Goal: Information Seeking & Learning: Find specific page/section

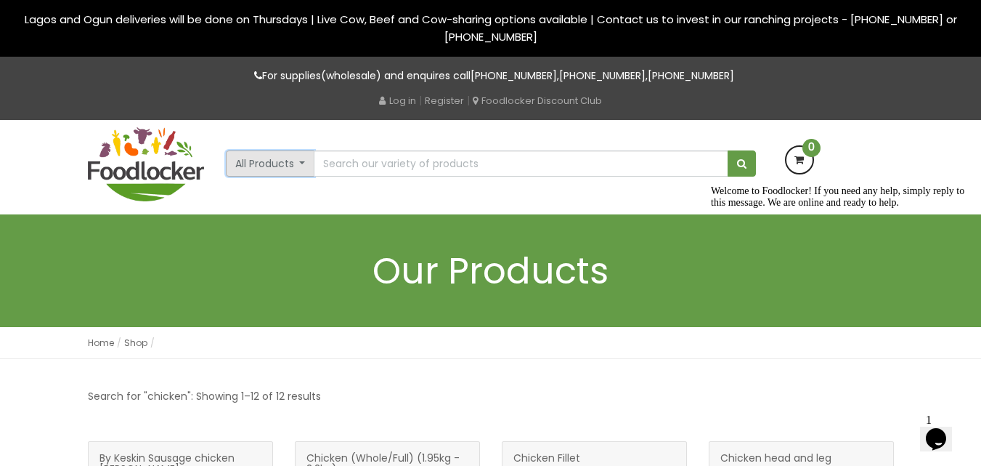
click at [273, 163] on button "All Products" at bounding box center [270, 163] width 89 height 26
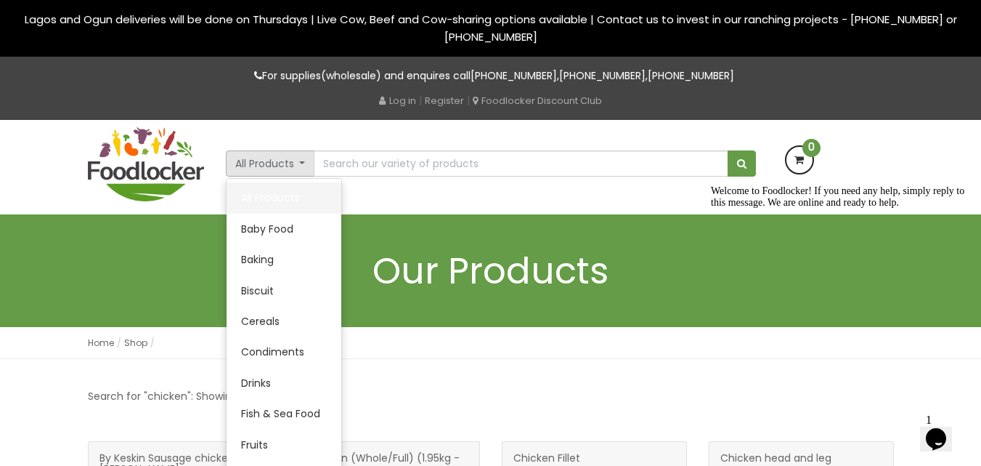
click at [272, 200] on link "All Products" at bounding box center [284, 197] width 115 height 31
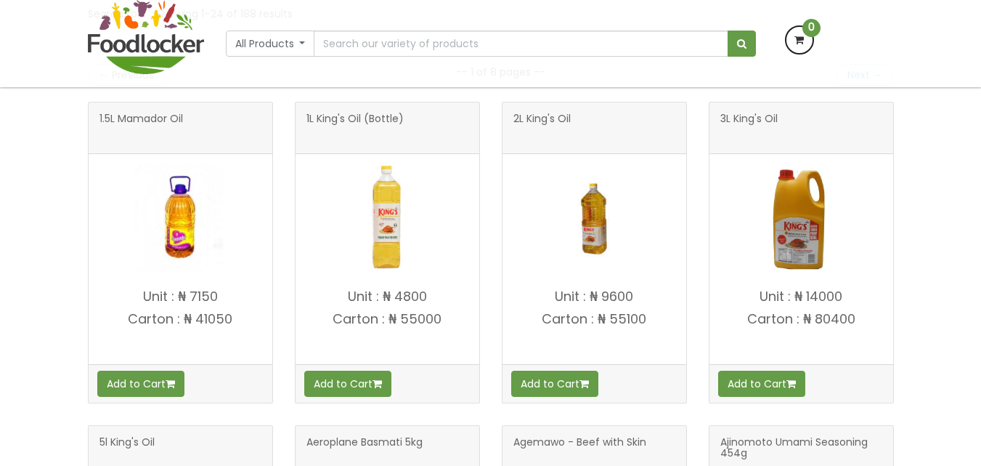
scroll to position [288, 0]
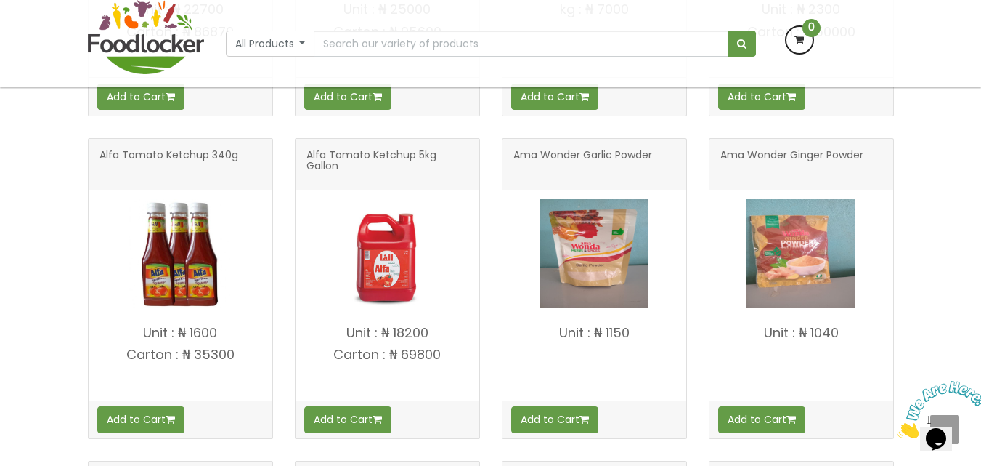
scroll to position [869, 0]
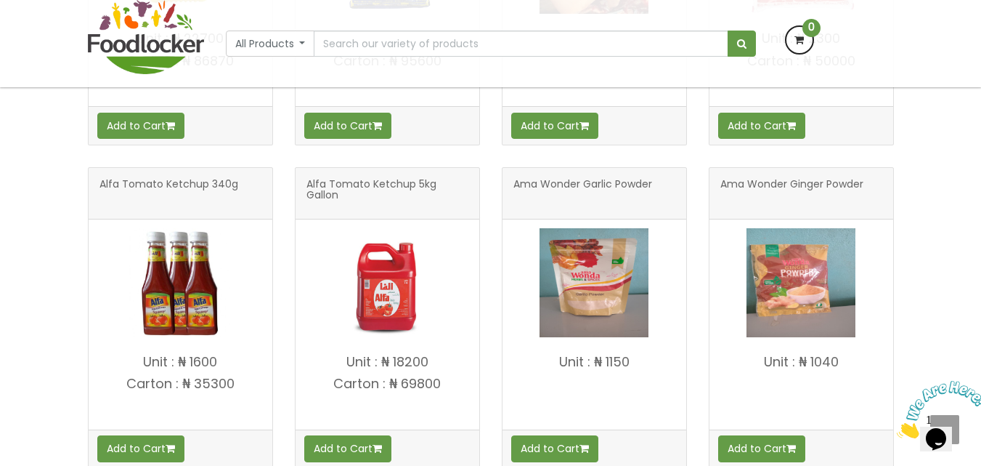
click at [598, 184] on span "Ama Wonder Garlic Powder" at bounding box center [582, 193] width 139 height 29
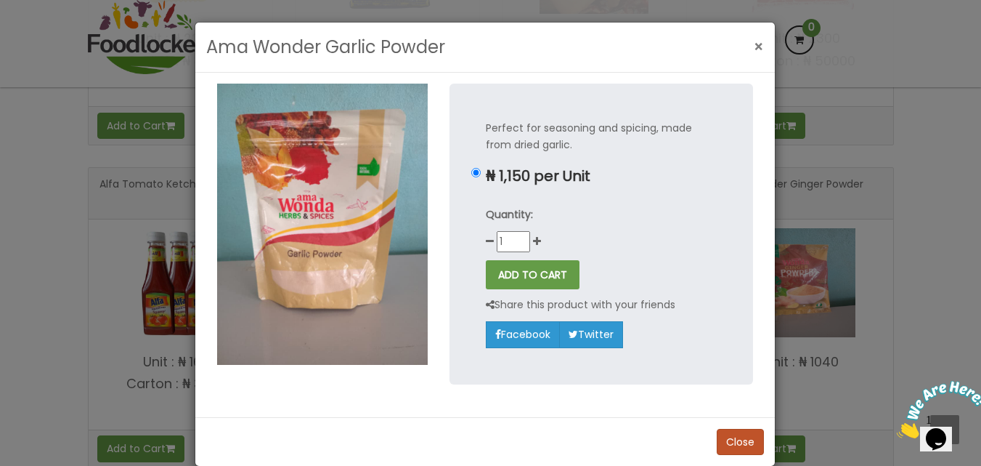
click at [755, 44] on span "×" at bounding box center [759, 46] width 10 height 21
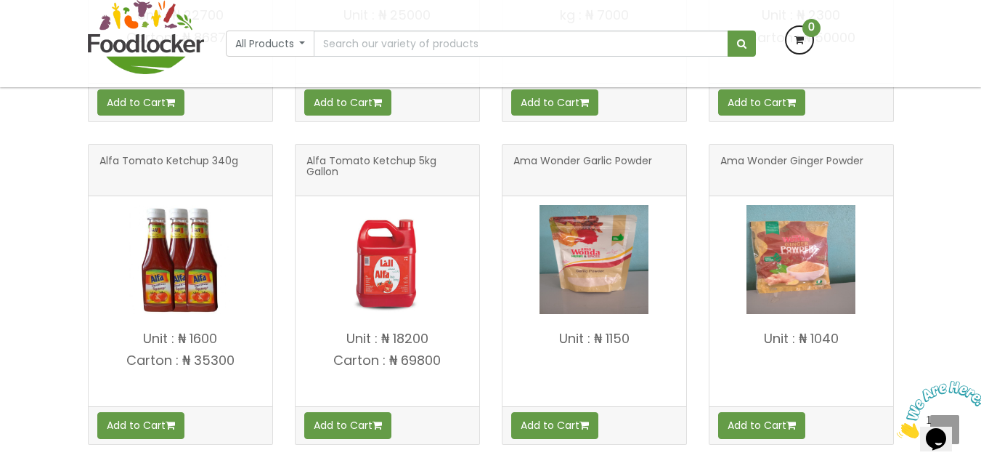
scroll to position [845, 0]
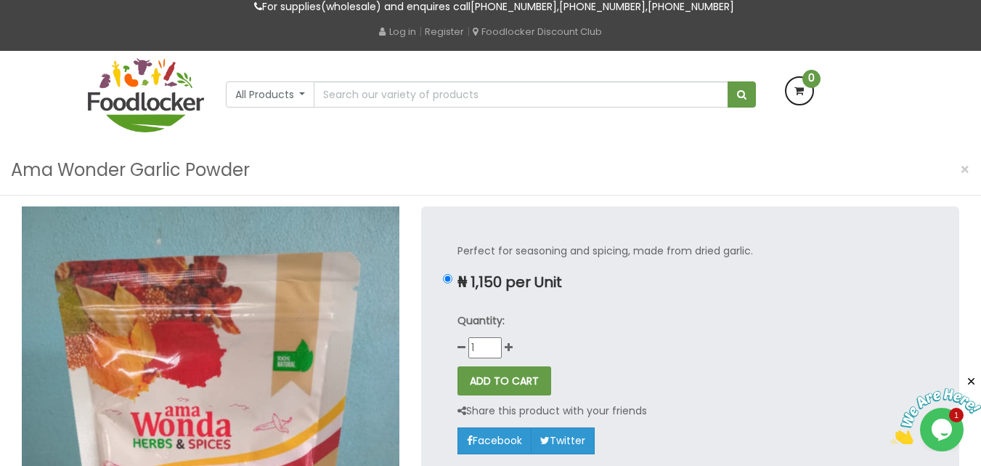
scroll to position [21, 0]
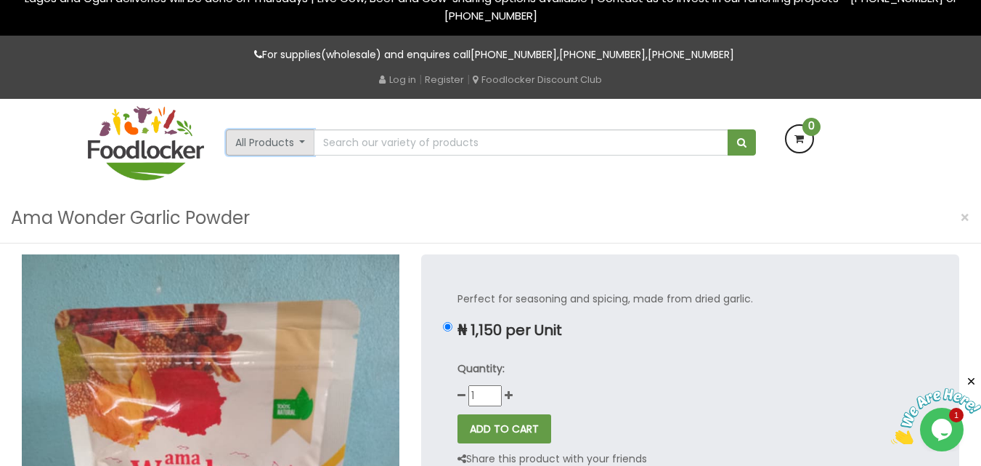
click at [264, 144] on button "All Products" at bounding box center [270, 142] width 89 height 26
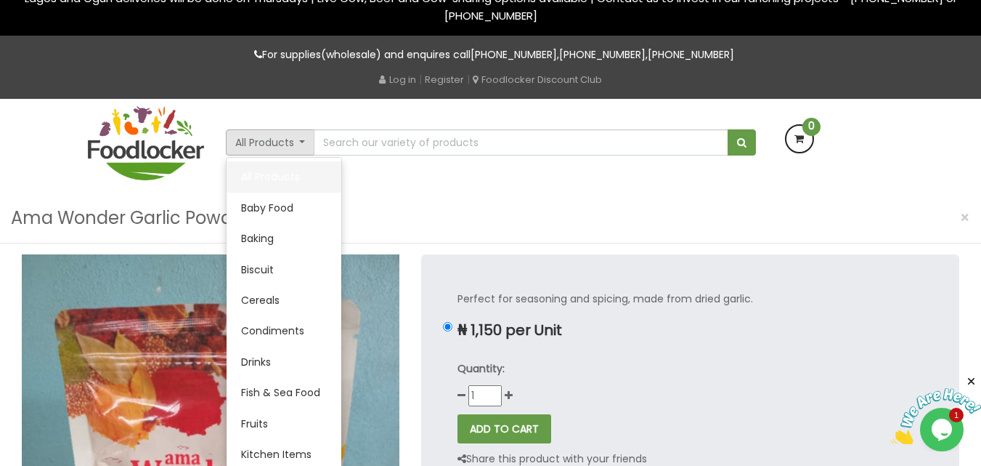
click at [266, 174] on link "All Products" at bounding box center [284, 176] width 115 height 31
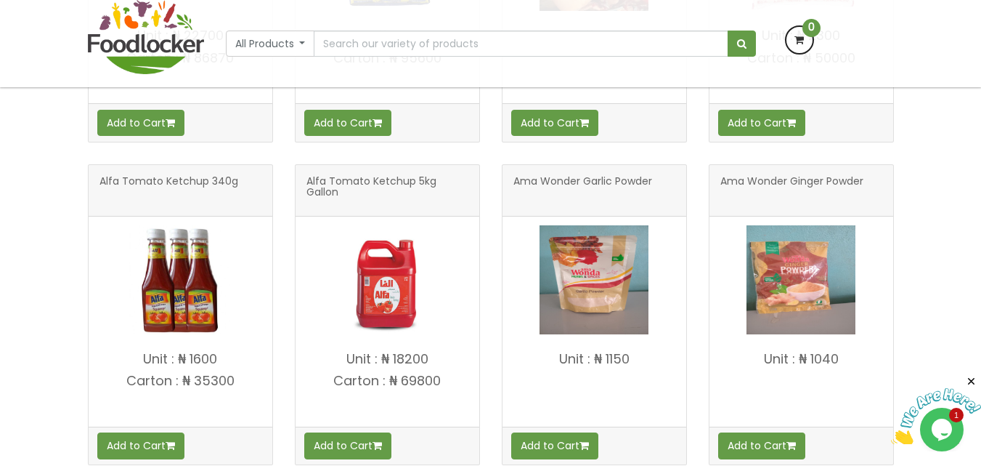
scroll to position [880, 0]
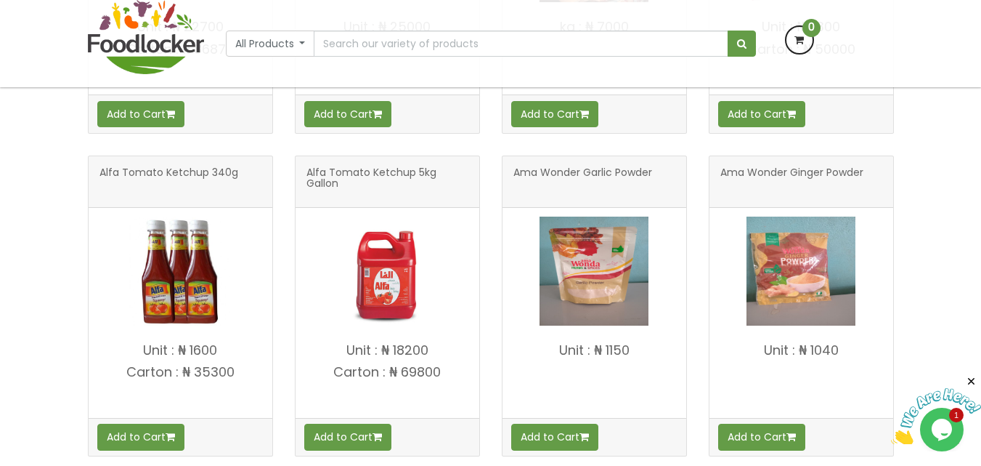
drag, startPoint x: 987, startPoint y: 66, endPoint x: 991, endPoint y: 204, distance: 138.1
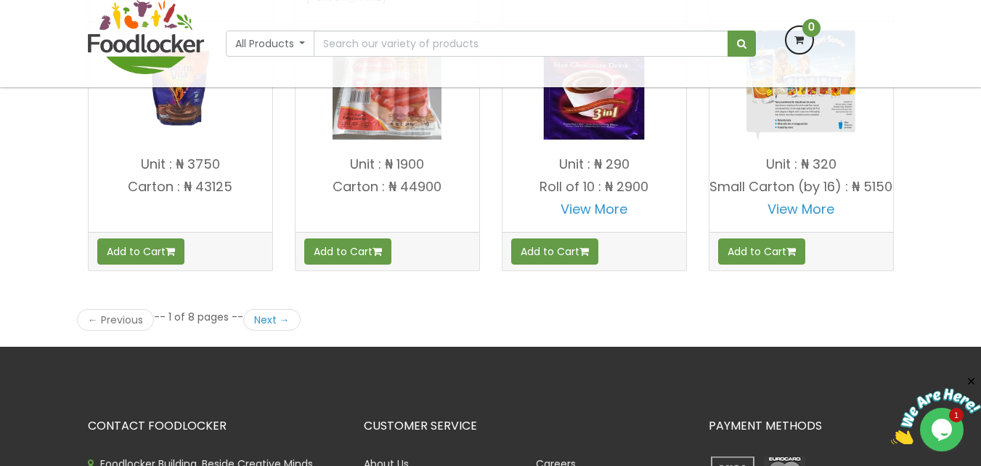
scroll to position [2042, 0]
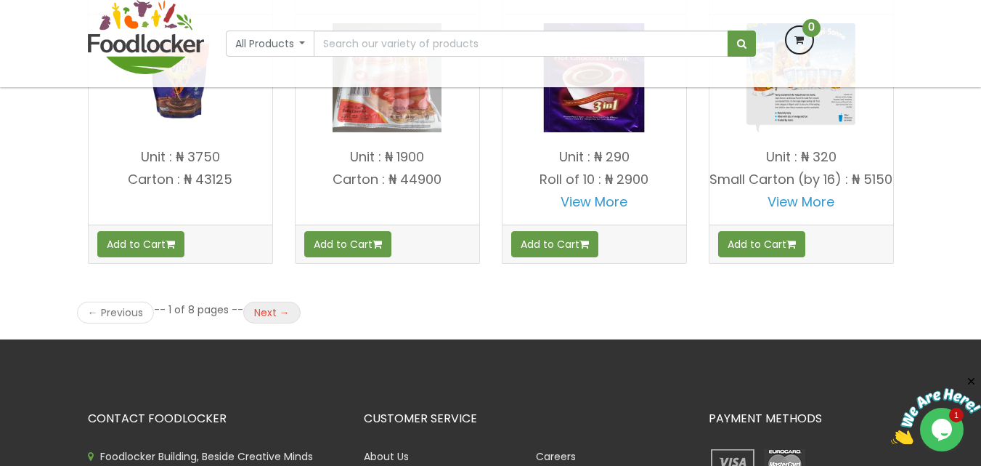
click at [262, 323] on link "Next →" at bounding box center [271, 312] width 57 height 22
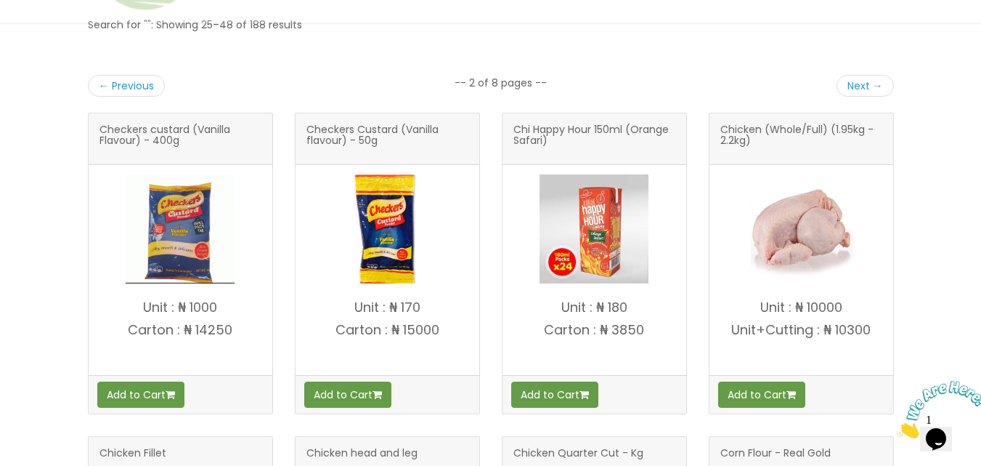
scroll to position [282, 0]
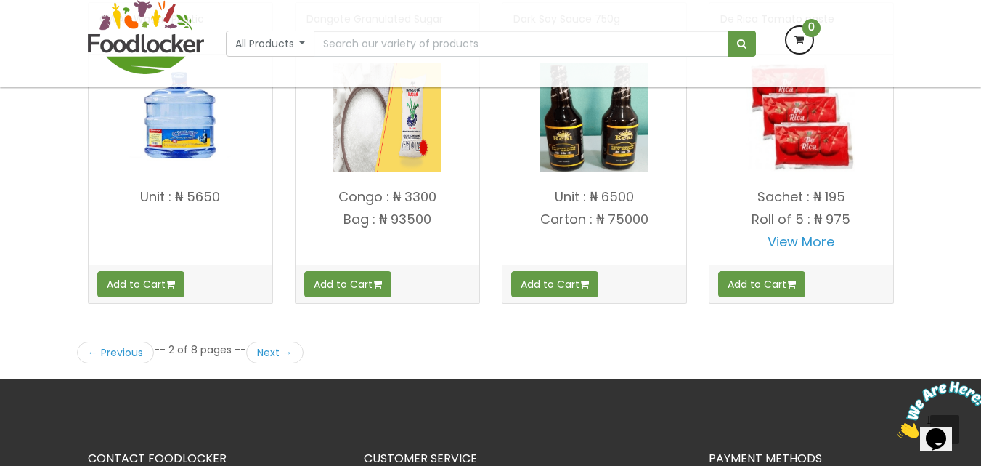
scroll to position [2083, 0]
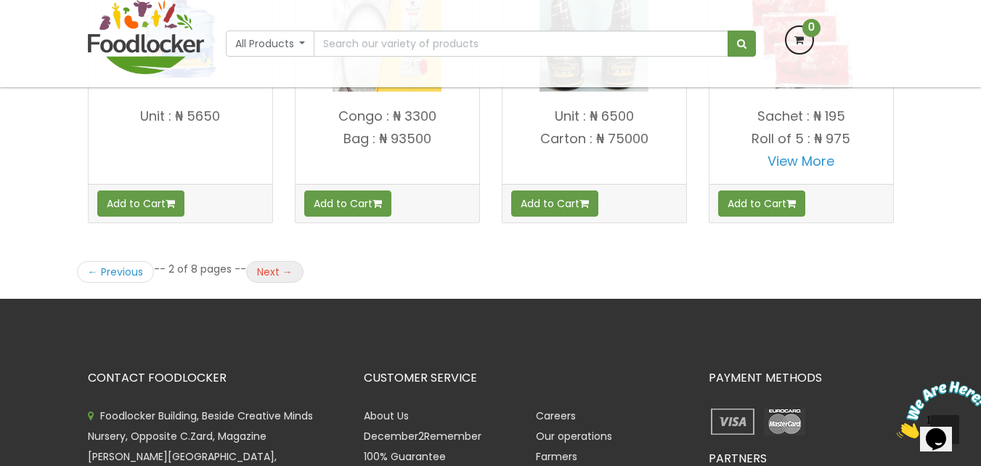
click at [268, 272] on link "Next →" at bounding box center [274, 272] width 57 height 22
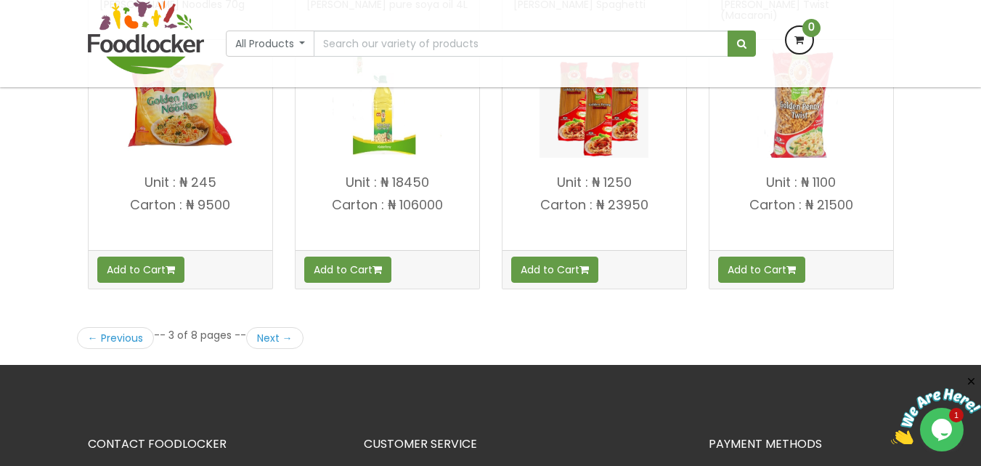
scroll to position [2121, 0]
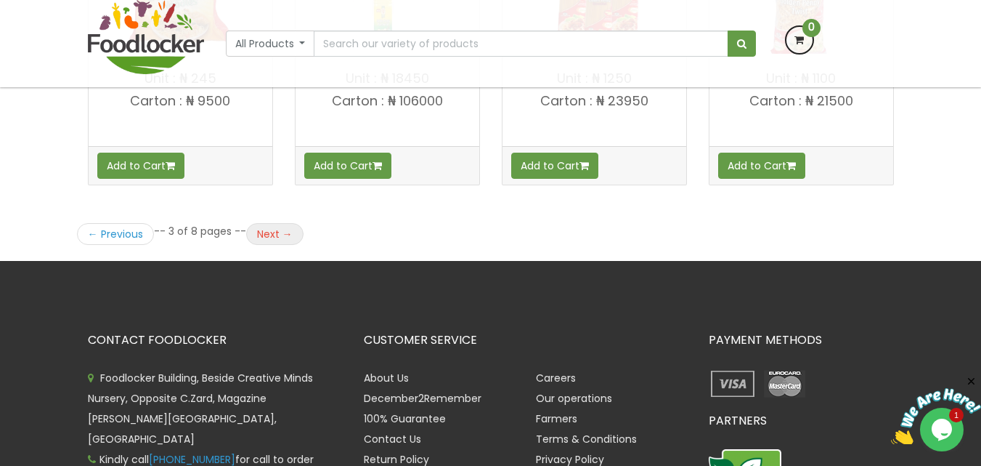
click at [267, 233] on link "Next →" at bounding box center [274, 234] width 57 height 22
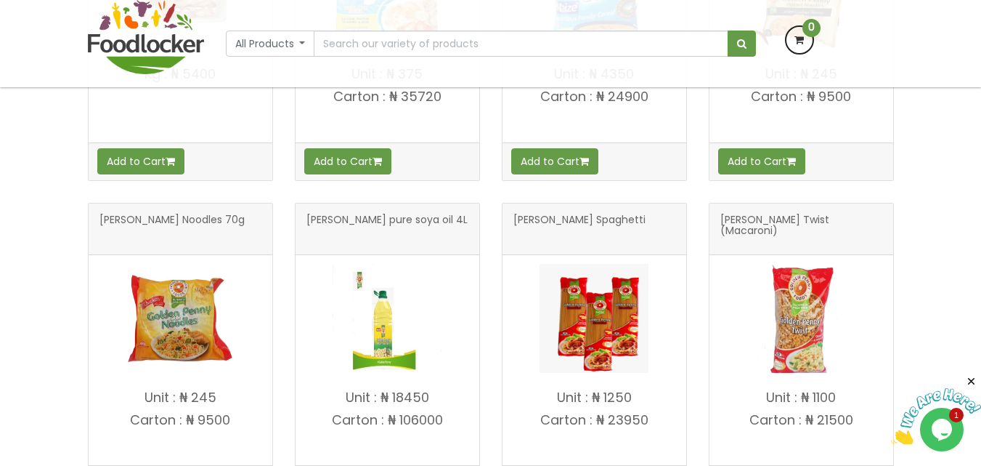
scroll to position [1888, 0]
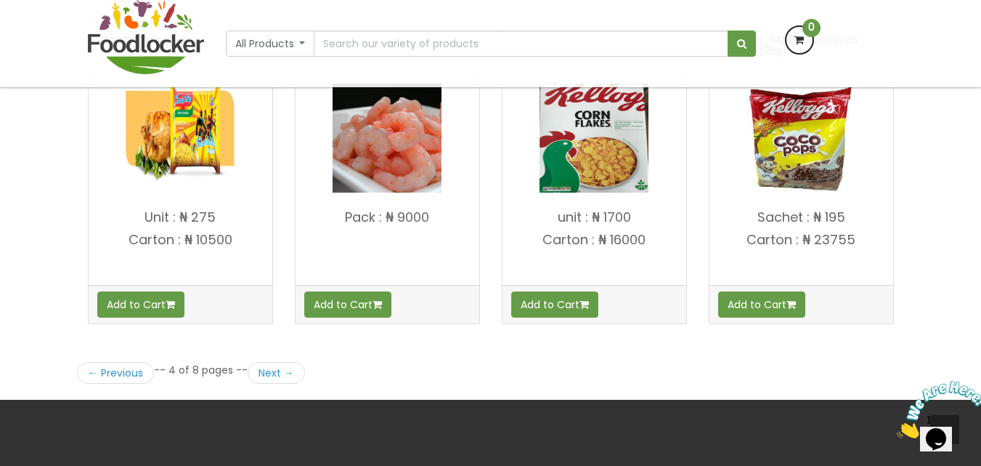
scroll to position [2179, 0]
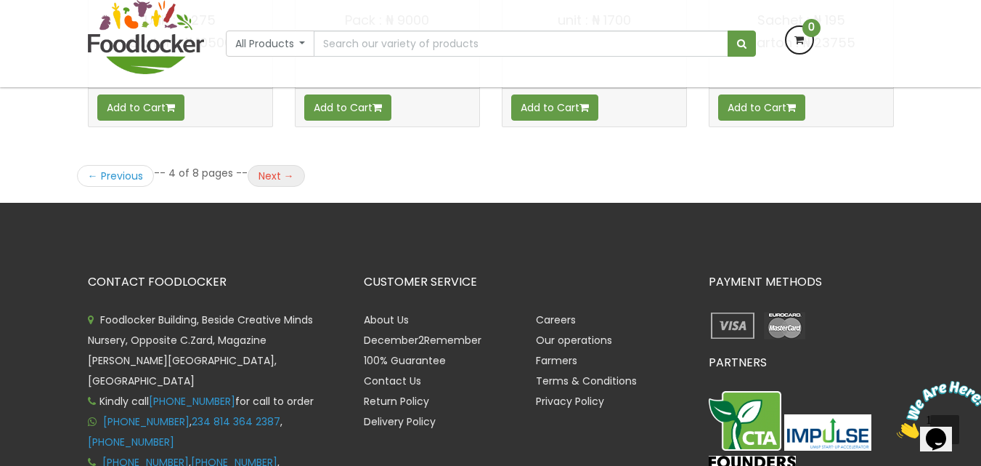
click at [267, 179] on link "Next →" at bounding box center [276, 176] width 57 height 22
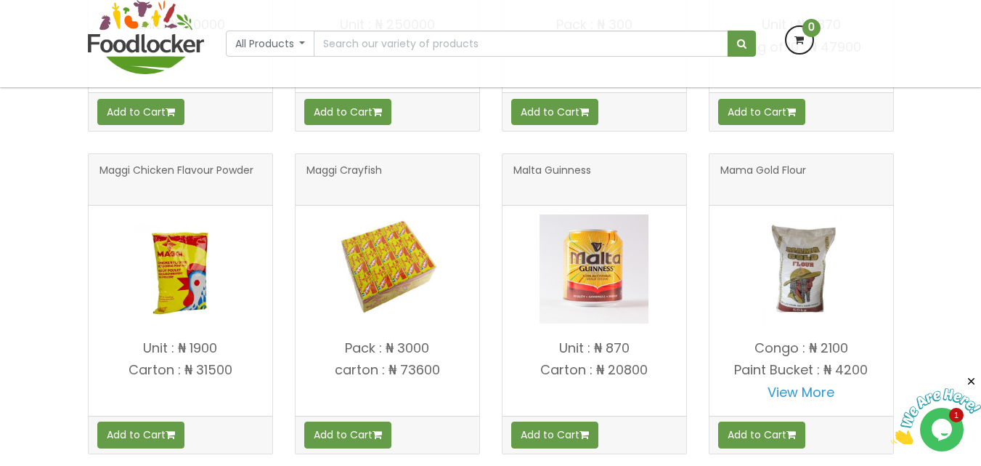
scroll to position [887, 0]
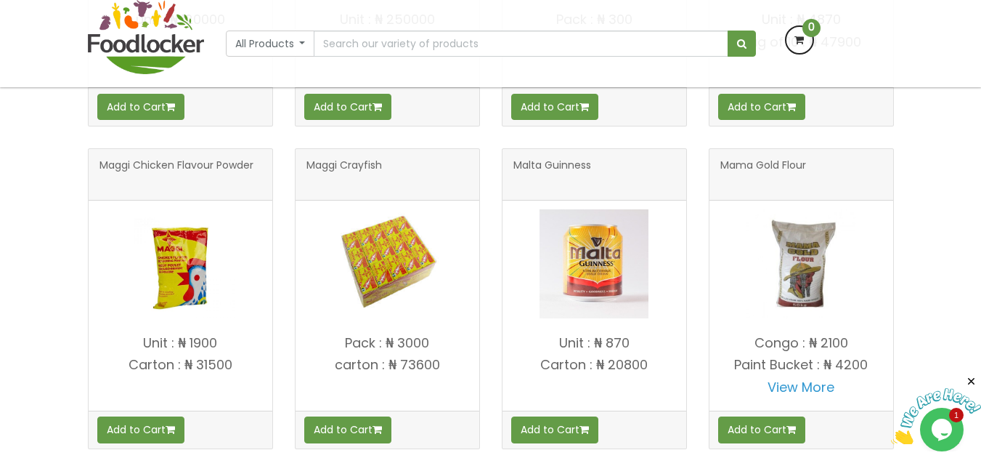
click at [203, 165] on span "Maggi Chicken Flavour Powder" at bounding box center [176, 174] width 154 height 29
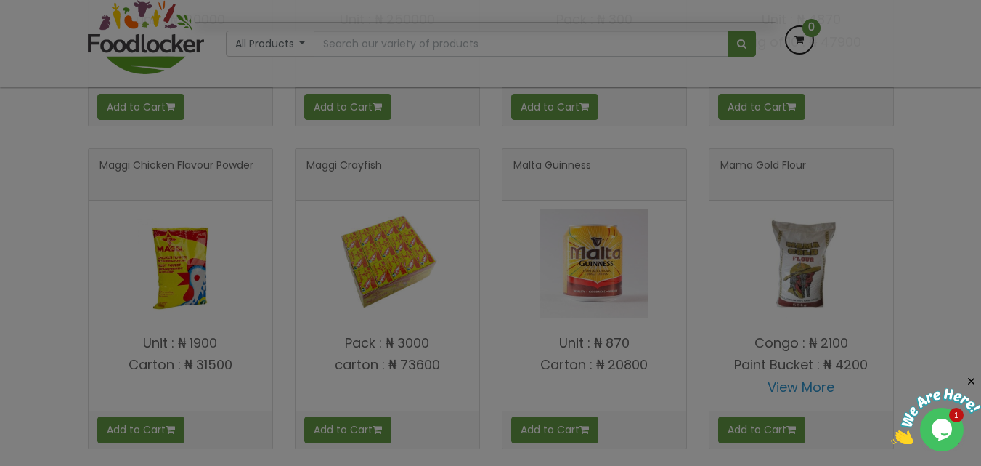
click at [47, 240] on div at bounding box center [490, 233] width 981 height 466
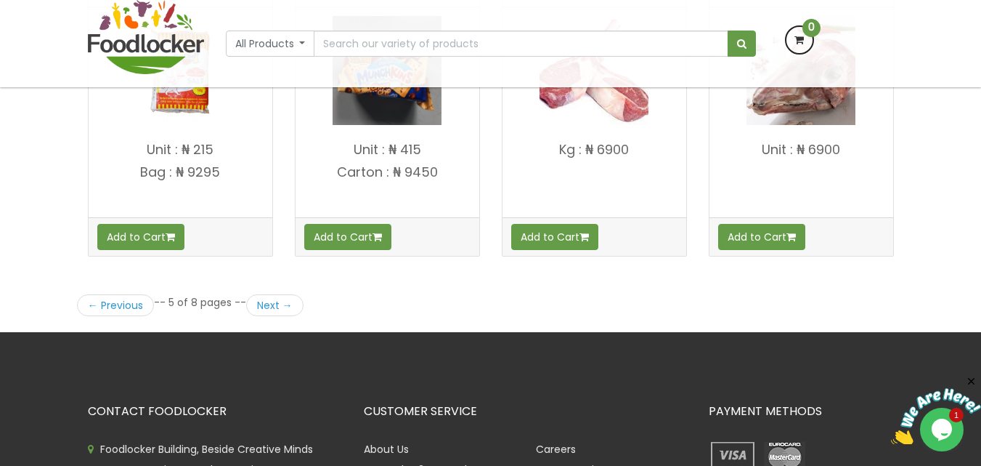
scroll to position [2078, 0]
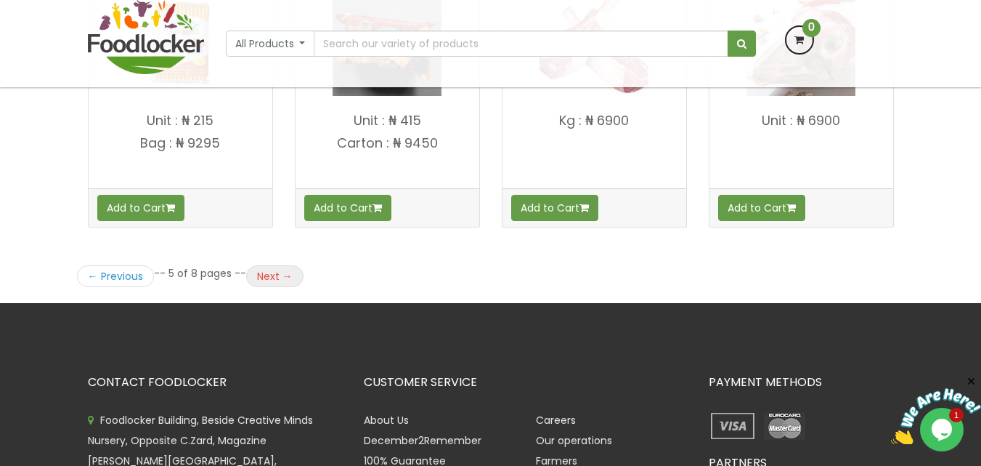
click at [264, 275] on link "Next →" at bounding box center [274, 276] width 57 height 22
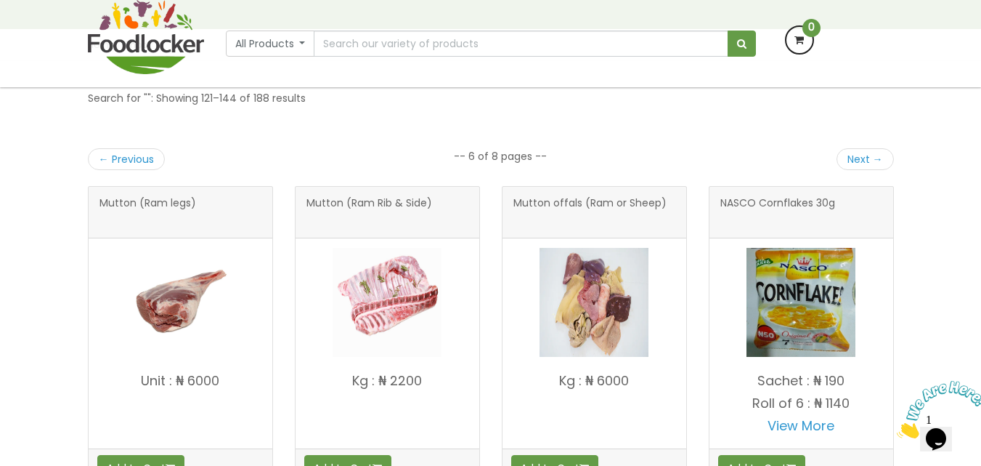
click at [153, 200] on span "Mutton (Ram legs)" at bounding box center [147, 212] width 97 height 29
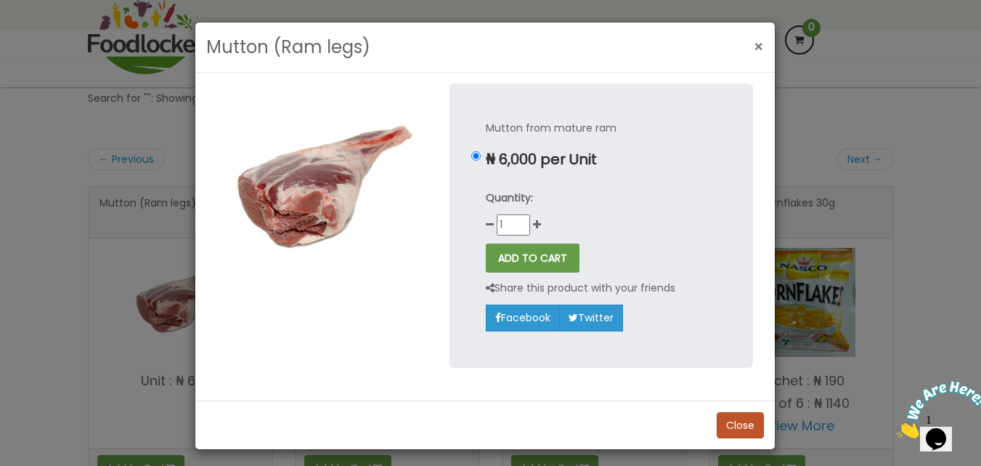
click at [755, 48] on span "×" at bounding box center [759, 46] width 10 height 21
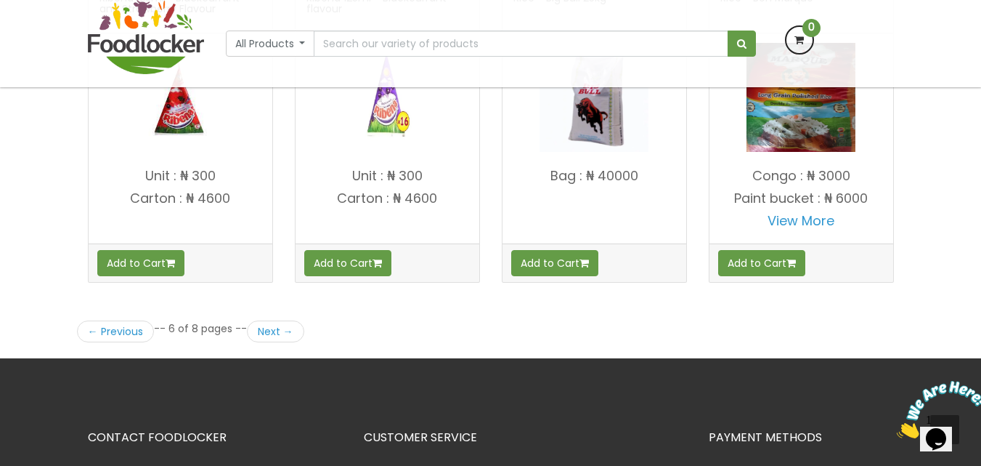
scroll to position [2092, 0]
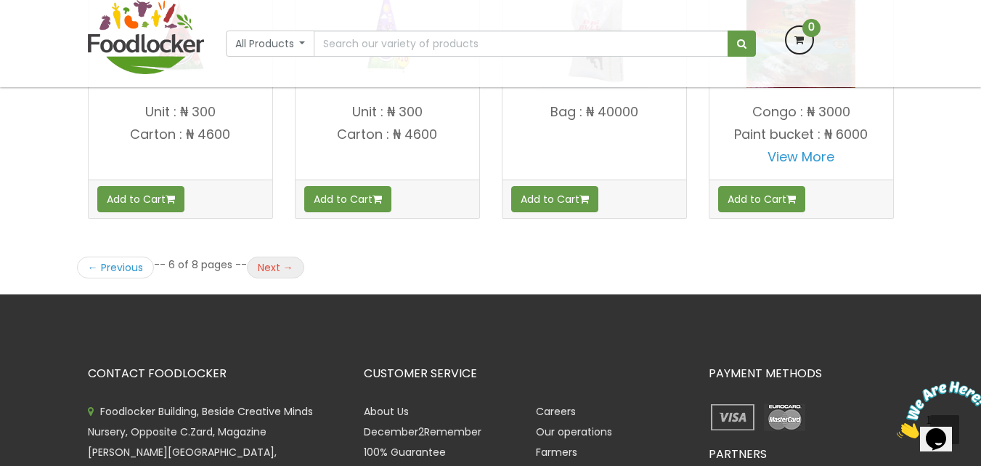
click at [261, 265] on link "Next →" at bounding box center [275, 267] width 57 height 22
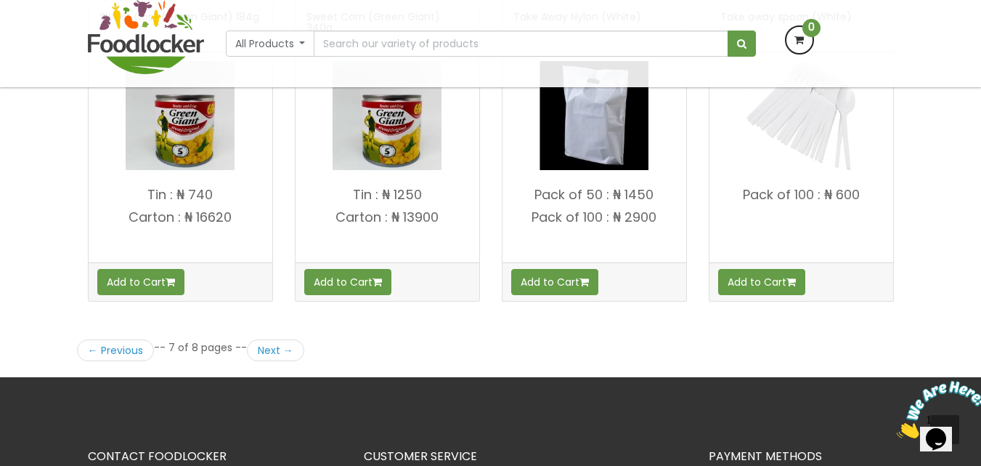
scroll to position [2033, 0]
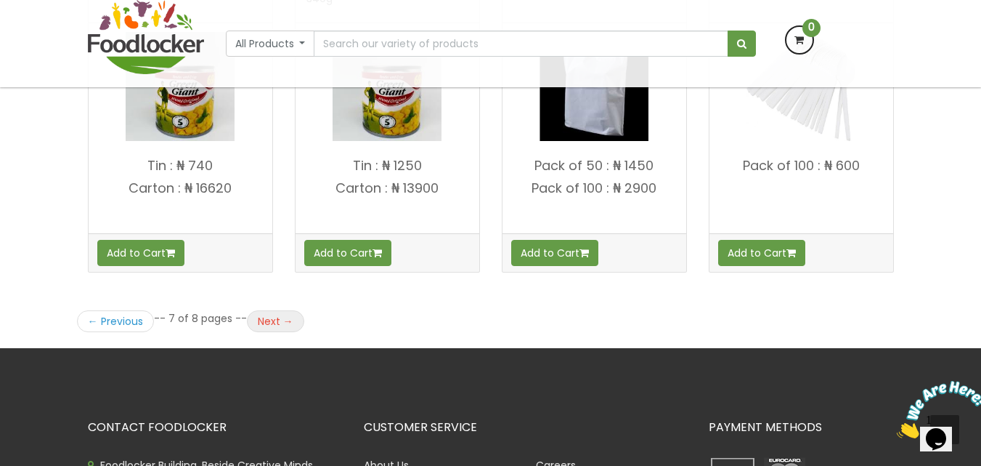
click at [270, 328] on link "Next →" at bounding box center [275, 321] width 57 height 22
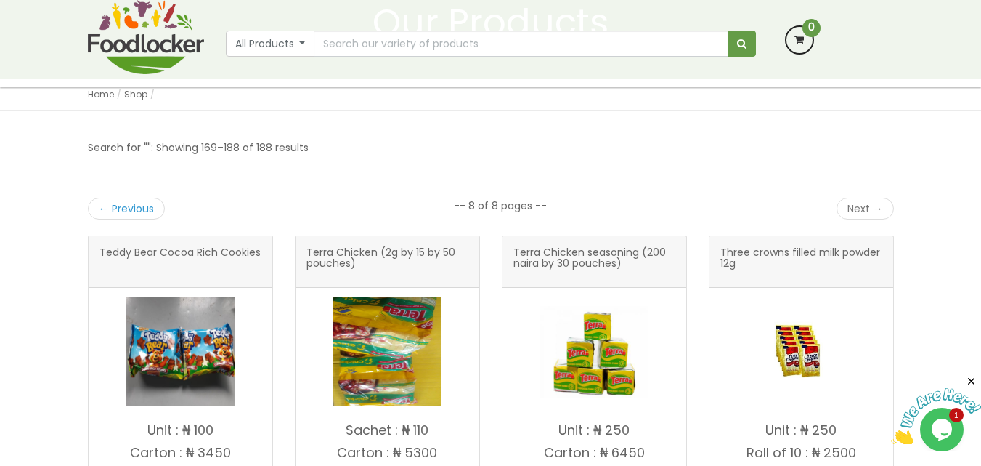
scroll to position [125, 0]
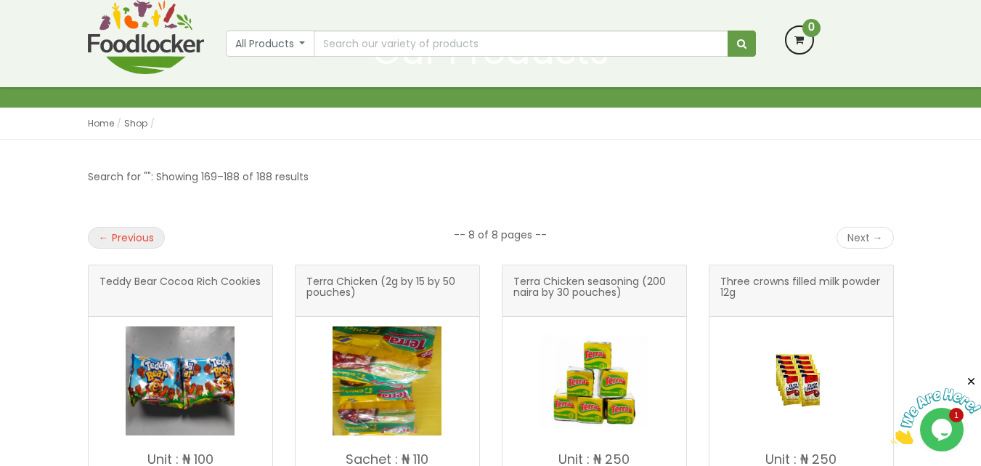
click at [124, 241] on link "← Previous" at bounding box center [126, 238] width 77 height 22
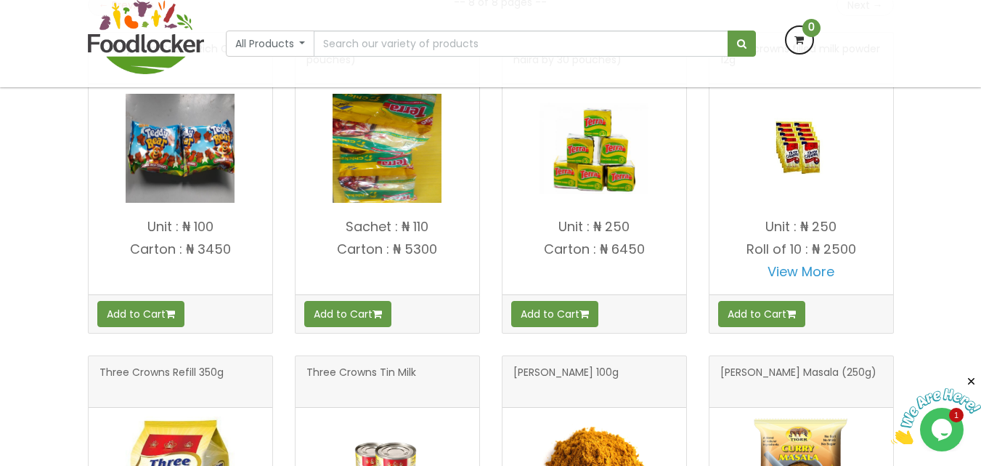
scroll to position [386, 0]
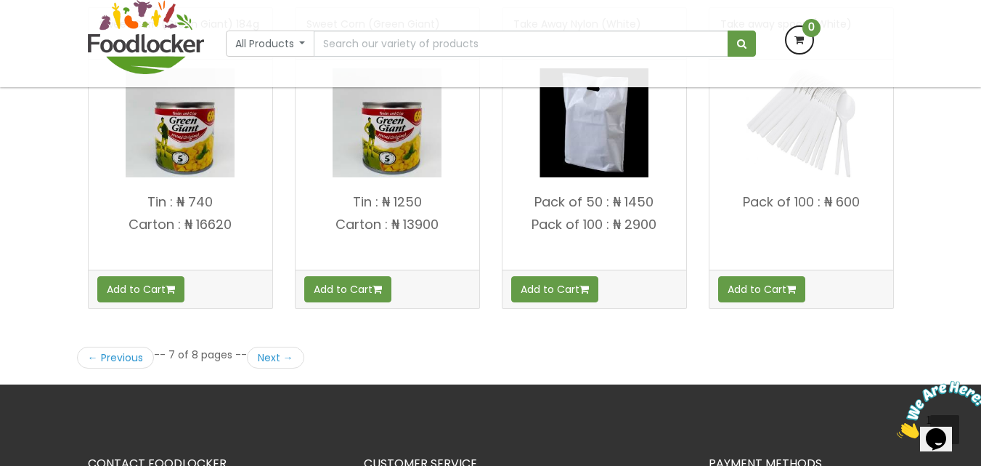
scroll to position [2104, 0]
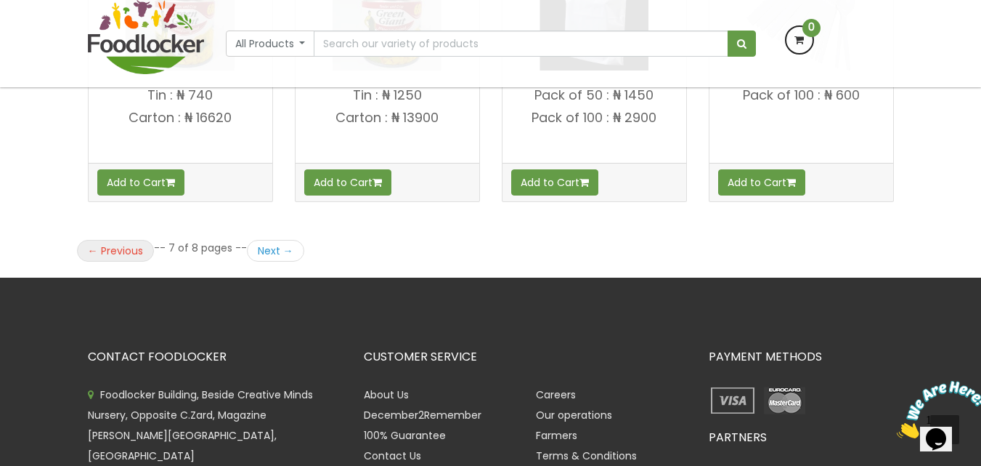
click at [114, 252] on link "← Previous" at bounding box center [115, 251] width 77 height 22
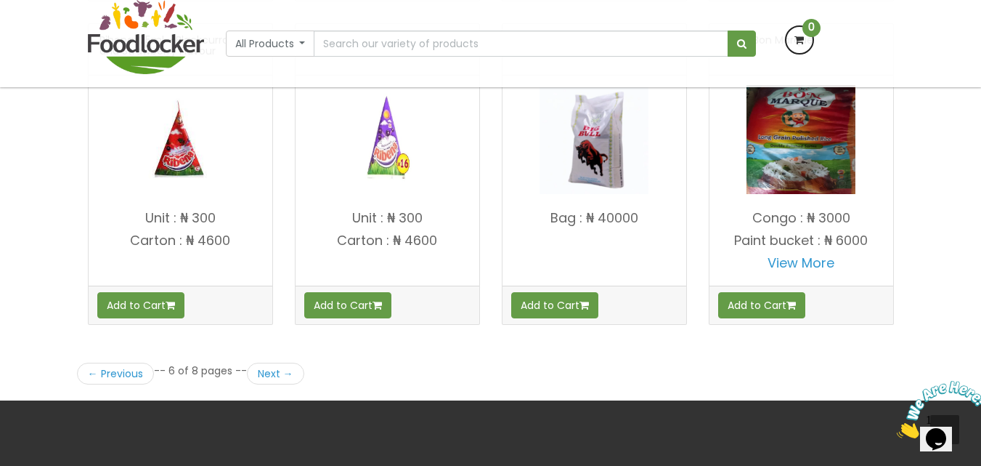
scroll to position [2092, 0]
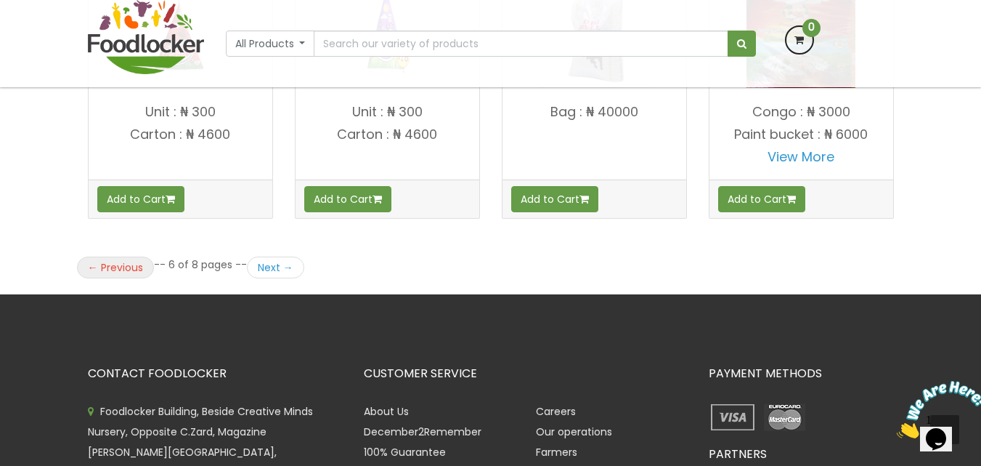
click at [115, 265] on link "← Previous" at bounding box center [115, 267] width 77 height 22
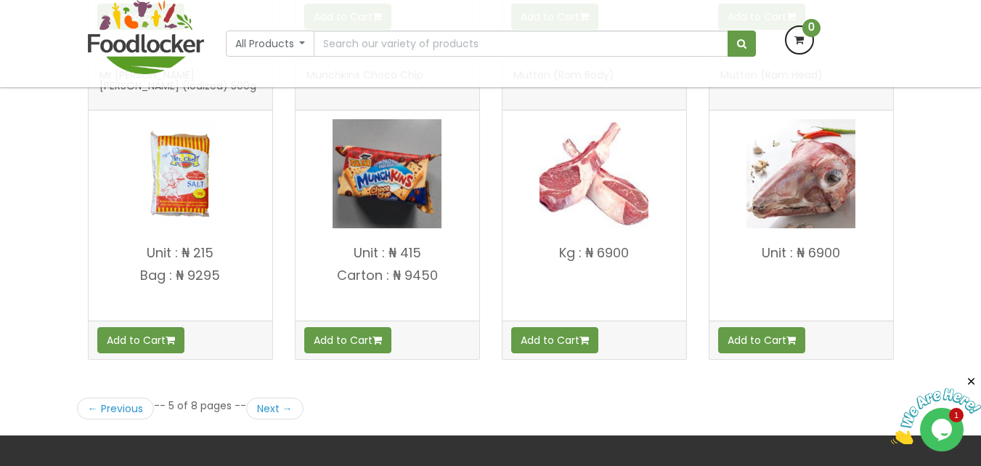
scroll to position [1975, 0]
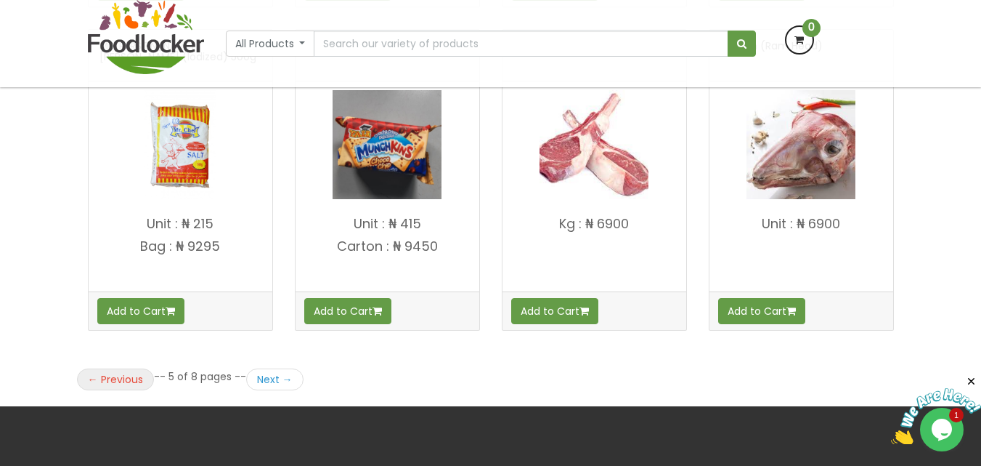
click at [121, 380] on link "← Previous" at bounding box center [115, 379] width 77 height 22
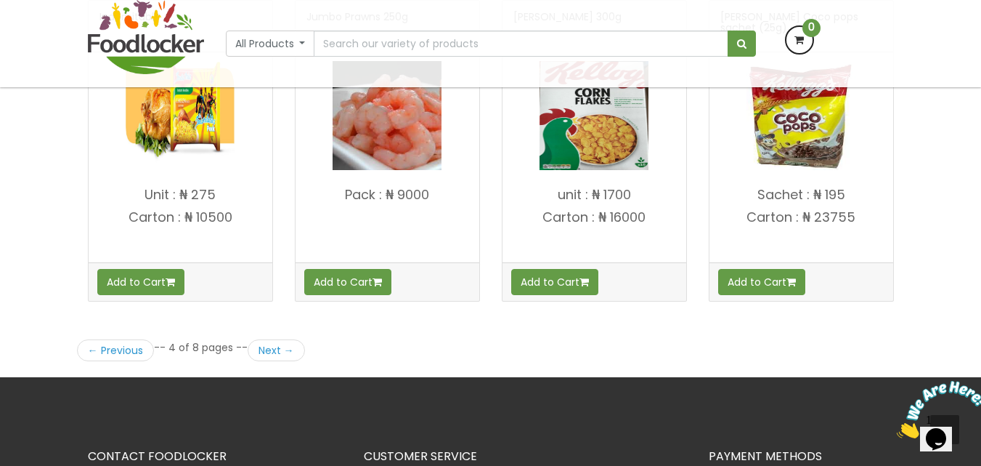
scroll to position [2033, 0]
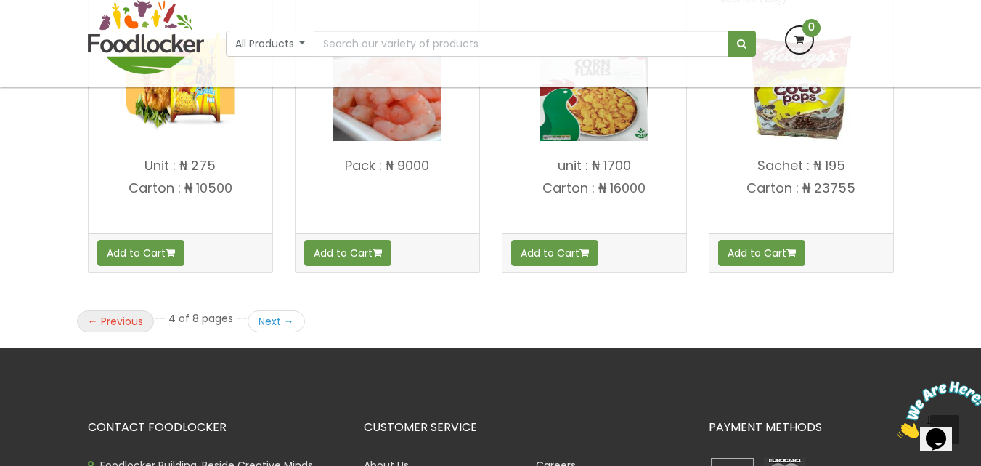
click at [119, 321] on link "← Previous" at bounding box center [115, 321] width 77 height 22
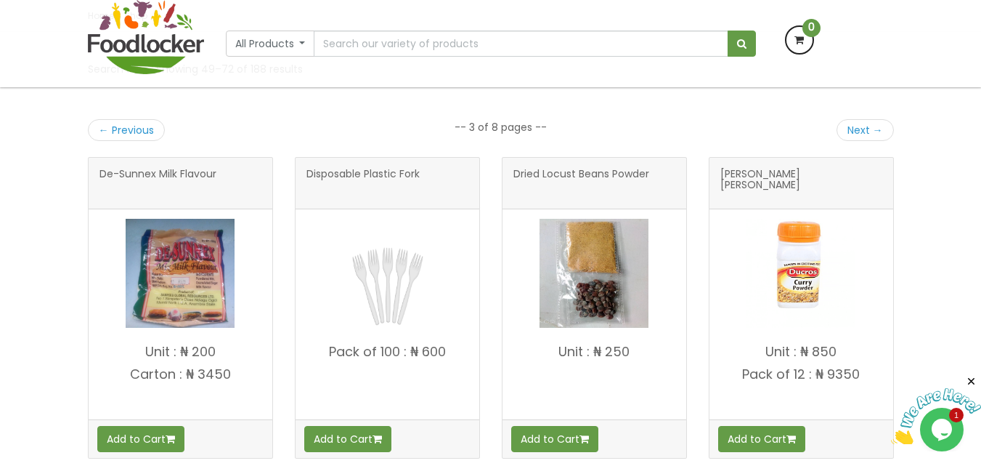
scroll to position [261, 0]
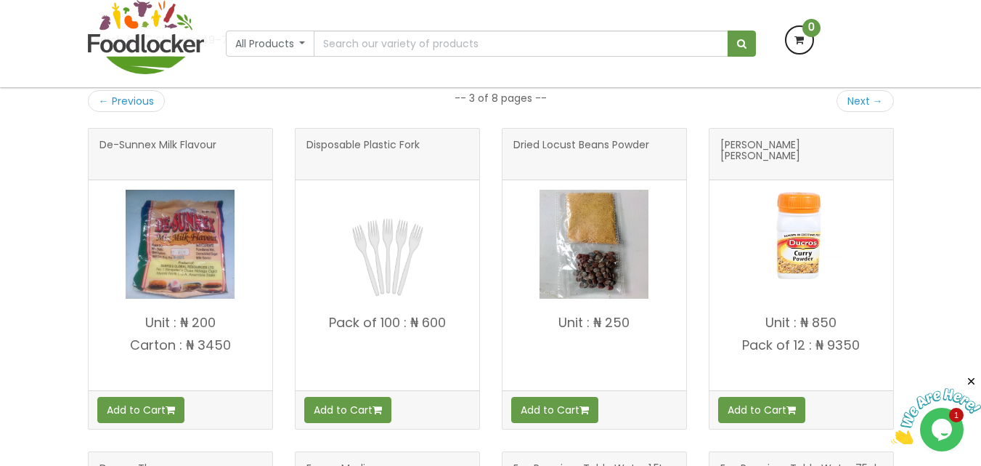
click at [187, 141] on span "De-Sunnex Milk Flavour" at bounding box center [157, 153] width 117 height 29
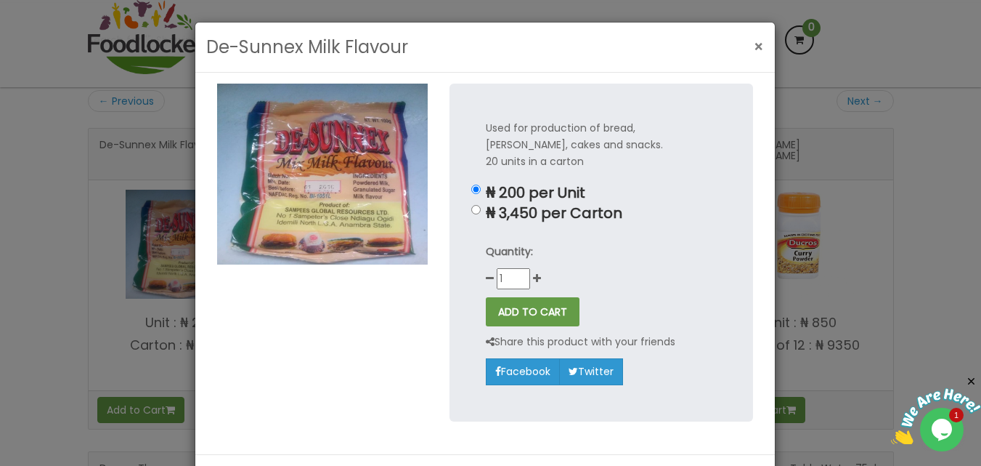
click at [757, 45] on span "×" at bounding box center [759, 46] width 10 height 21
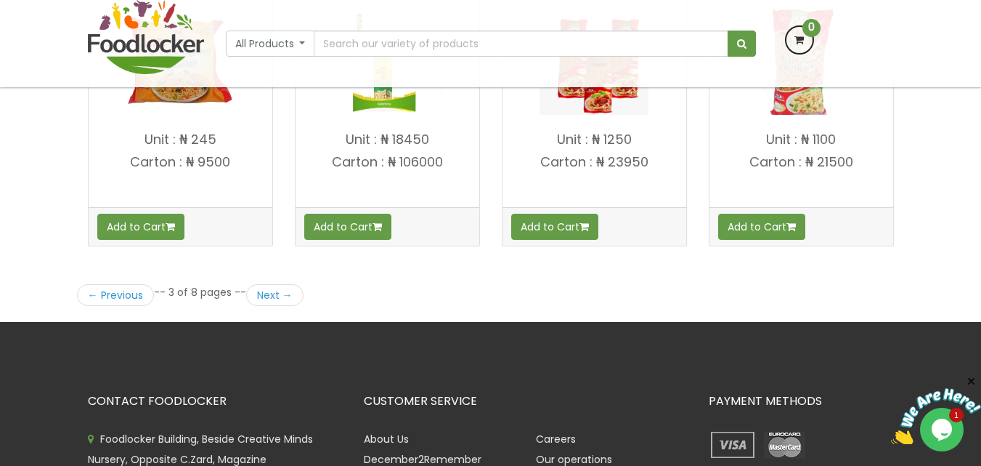
scroll to position [2062, 0]
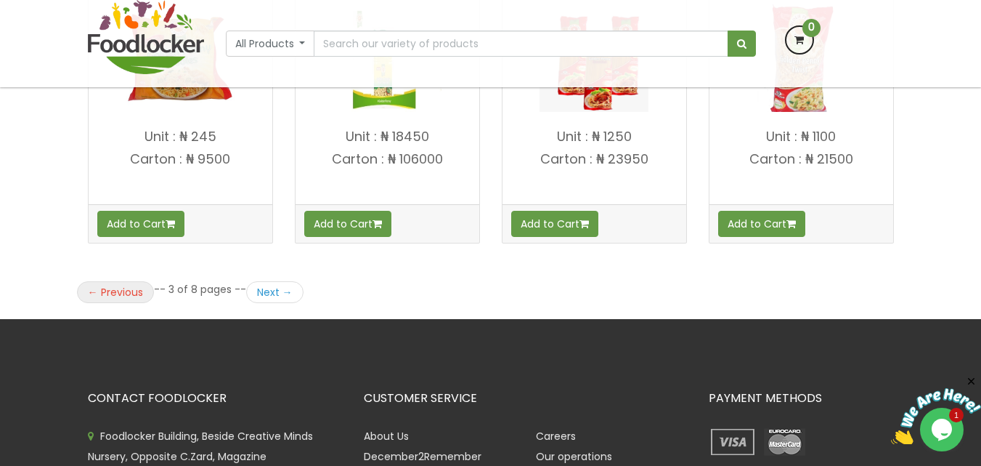
click at [121, 292] on link "← Previous" at bounding box center [115, 292] width 77 height 22
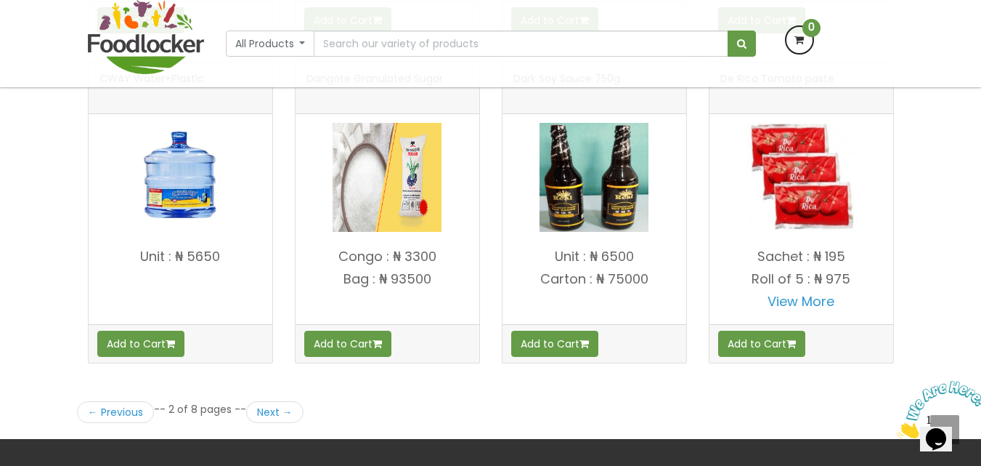
scroll to position [2033, 0]
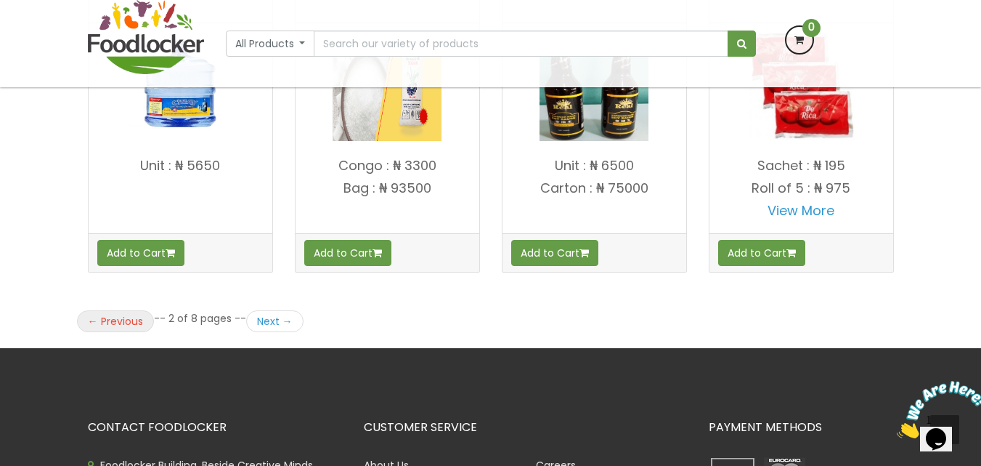
click at [117, 318] on link "← Previous" at bounding box center [115, 321] width 77 height 22
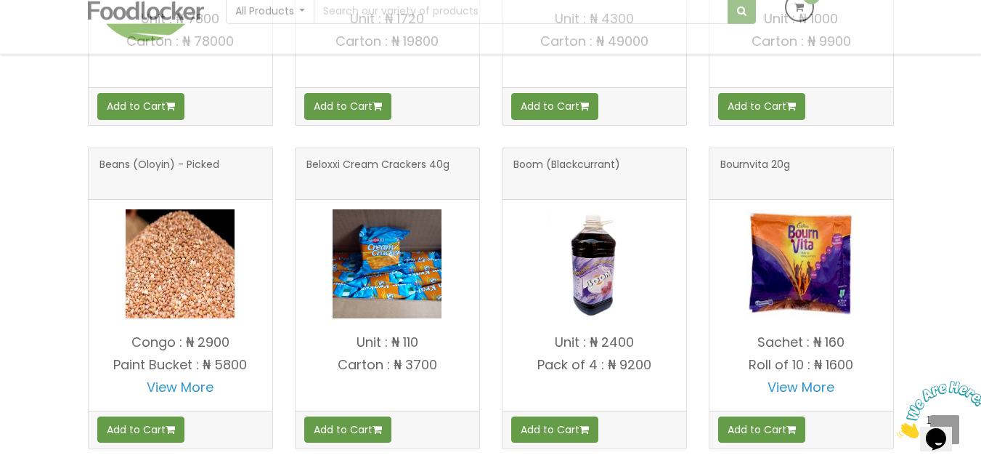
scroll to position [1511, 0]
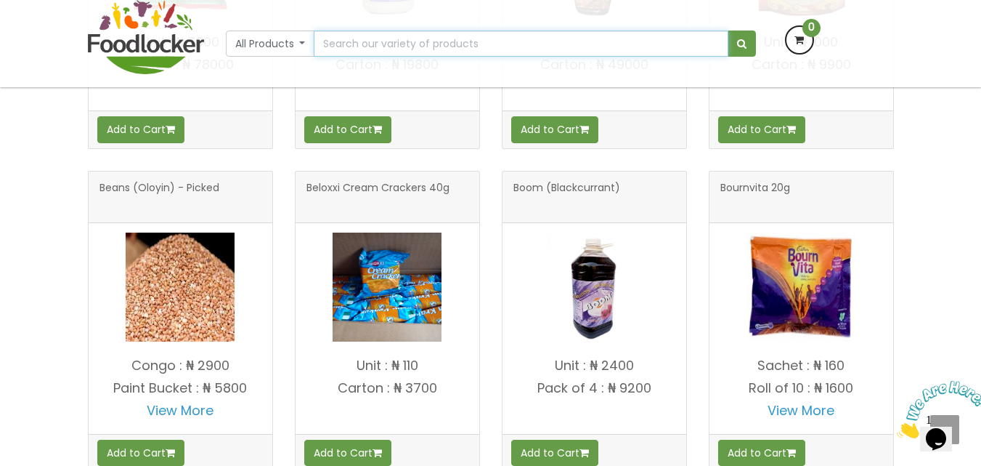
click at [406, 42] on input "text" at bounding box center [521, 44] width 414 height 26
type input "chicken liver"
click at [728, 31] on button "submit" at bounding box center [742, 44] width 28 height 26
